Goal: Transaction & Acquisition: Subscribe to service/newsletter

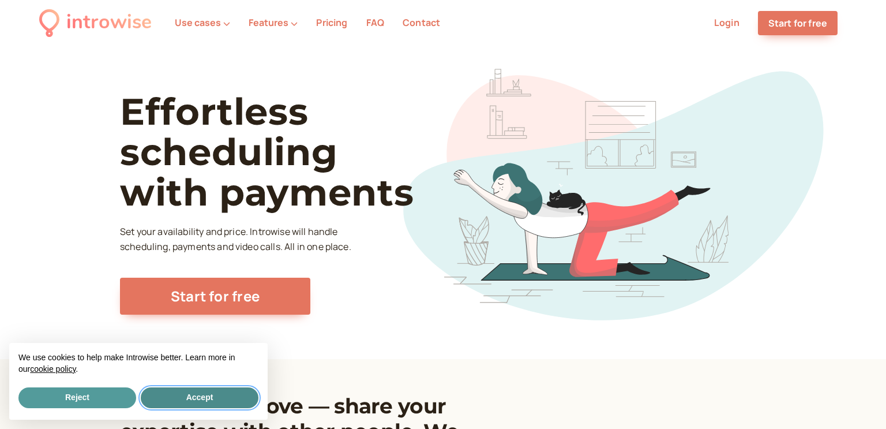
click at [207, 393] on button "Accept" at bounding box center [200, 397] width 118 height 21
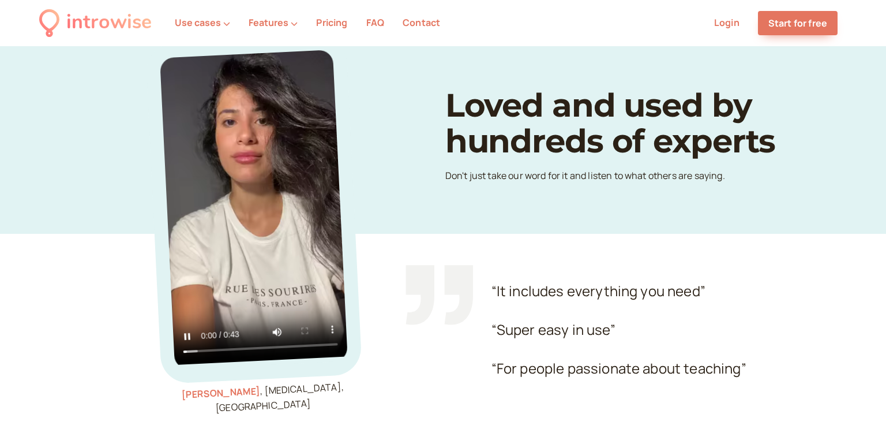
scroll to position [669, 0]
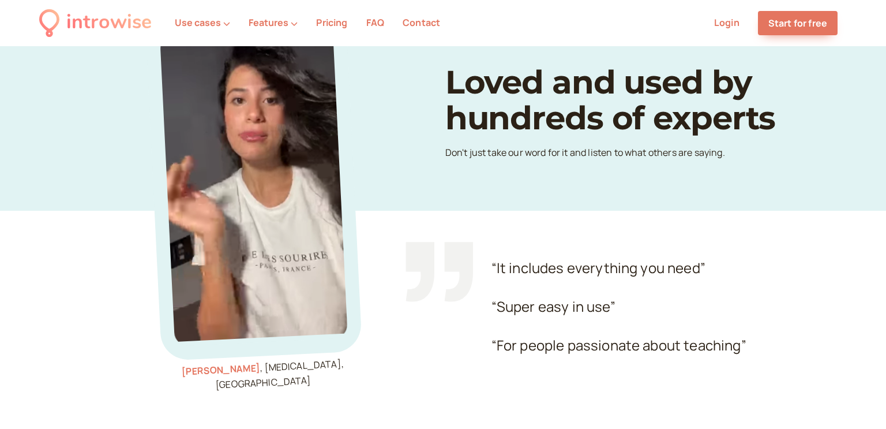
click at [332, 22] on link "Pricing" at bounding box center [331, 22] width 31 height 13
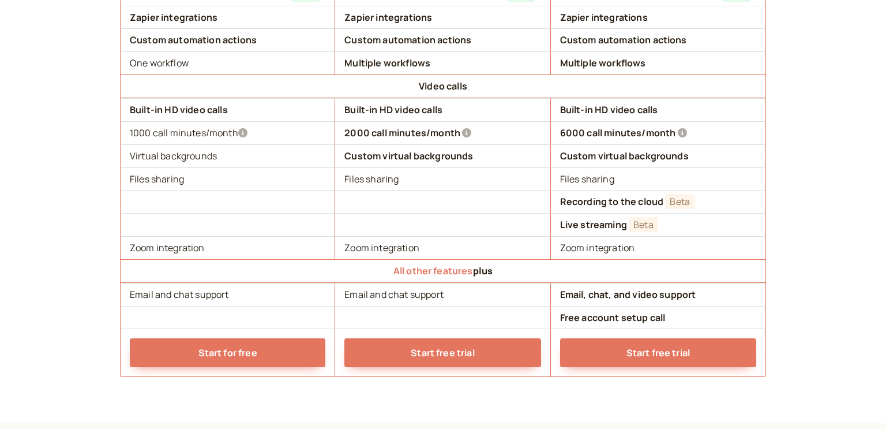
scroll to position [1131, 0]
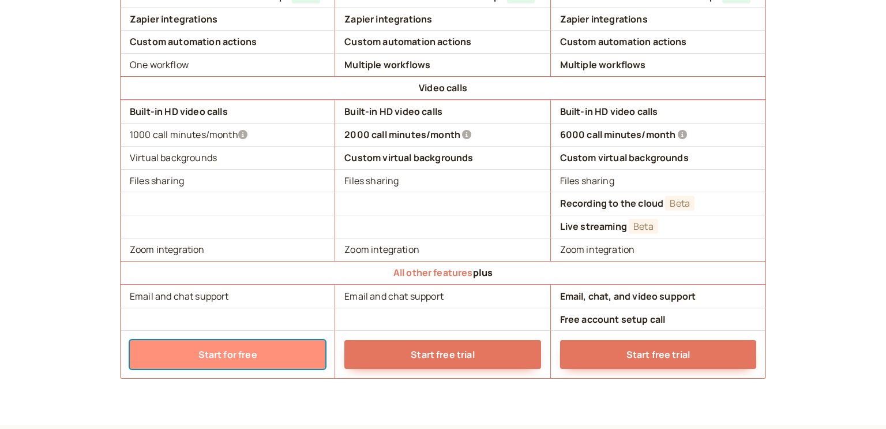
click at [196, 348] on link "Start for free" at bounding box center [228, 354] width 196 height 29
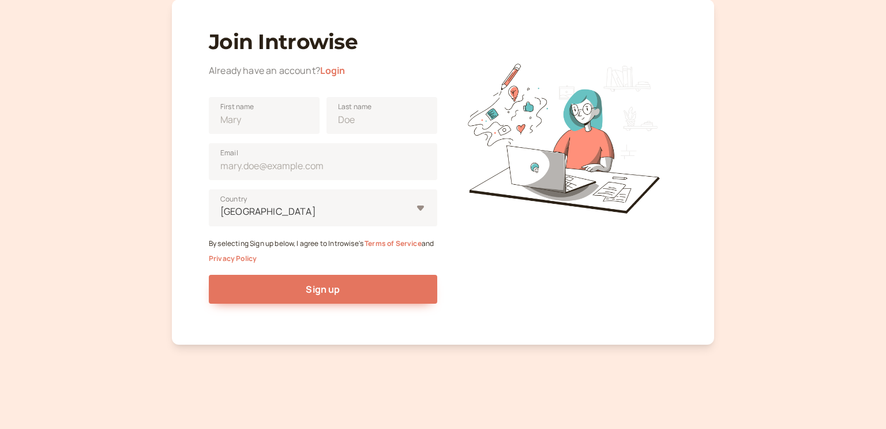
scroll to position [58, 0]
click at [271, 110] on input "First name" at bounding box center [264, 115] width 111 height 37
type input "Ash"
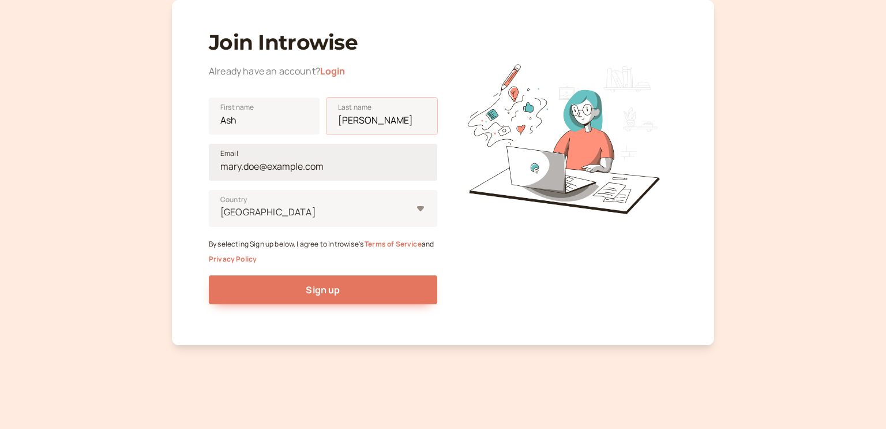
type input "[PERSON_NAME]"
click at [255, 162] on input "Email" at bounding box center [323, 162] width 228 height 37
type input "i"
type input "v"
click at [209, 275] on button "Sign up" at bounding box center [323, 289] width 228 height 29
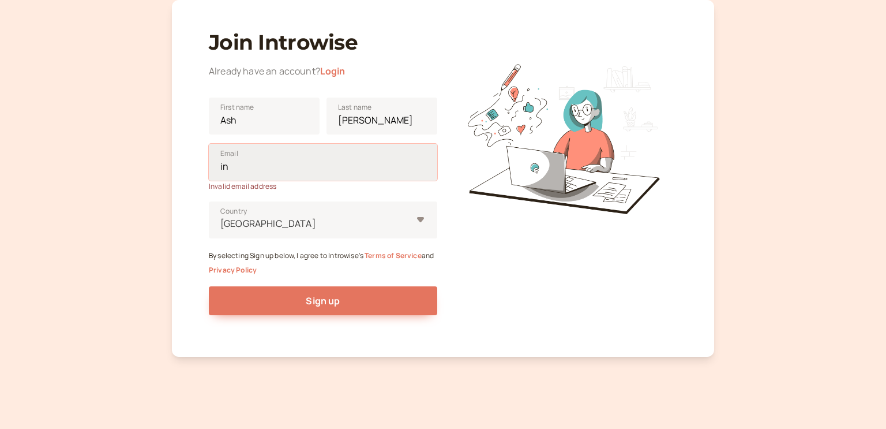
click at [209, 286] on button "Sign up" at bounding box center [323, 300] width 228 height 29
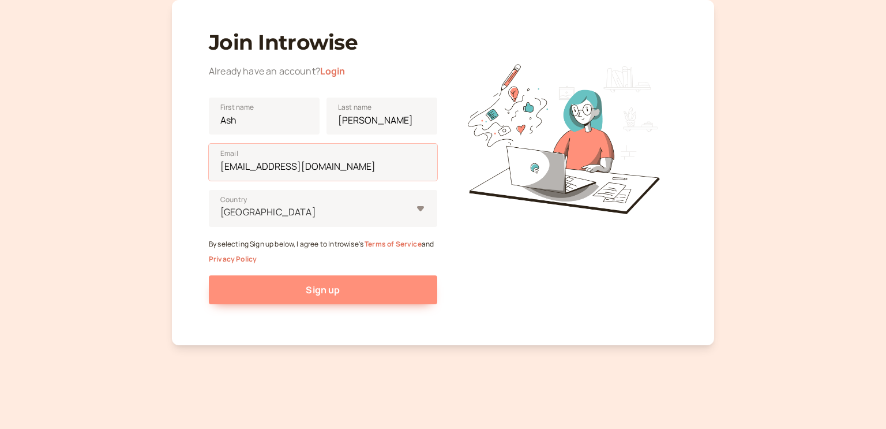
type input "[EMAIL_ADDRESS][DOMAIN_NAME]"
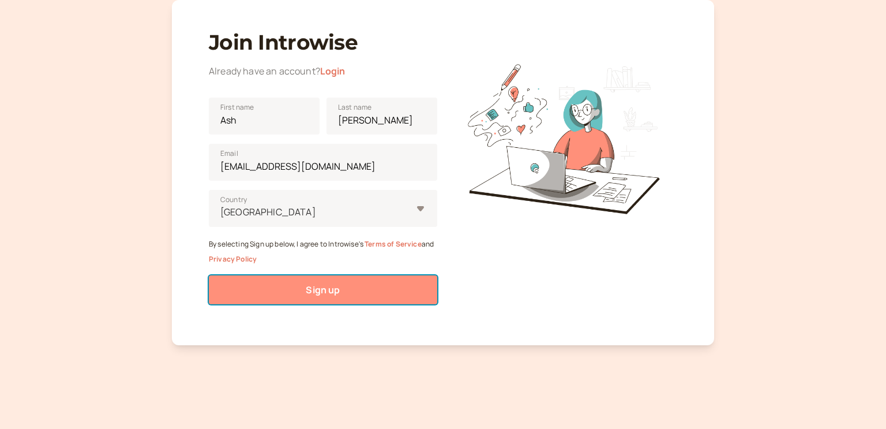
click at [311, 279] on button "Sign up" at bounding box center [323, 289] width 228 height 29
click at [344, 291] on button "Sign up" at bounding box center [323, 289] width 228 height 29
